Goal: Find specific page/section: Find specific page/section

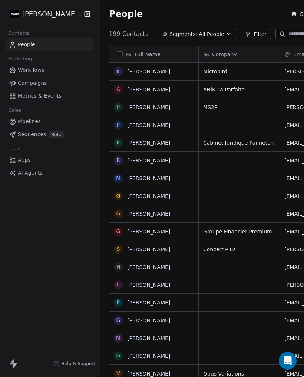
scroll to position [366, 307]
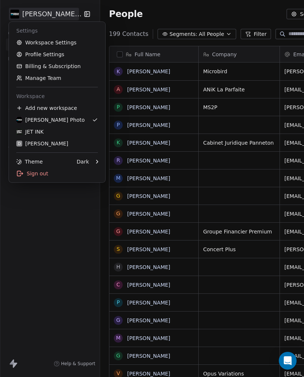
click at [36, 130] on div "JET INK" at bounding box center [29, 131] width 27 height 7
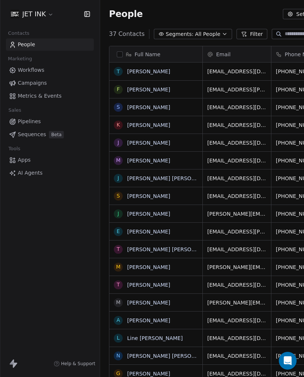
scroll to position [366, 304]
click at [147, 270] on link "[PERSON_NAME]" at bounding box center [148, 267] width 43 height 6
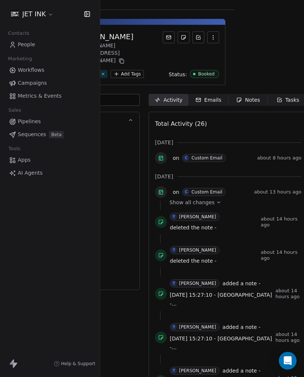
scroll to position [9, 69]
click at [207, 97] on div "Emails" at bounding box center [209, 101] width 26 height 8
